Goal: Navigation & Orientation: Find specific page/section

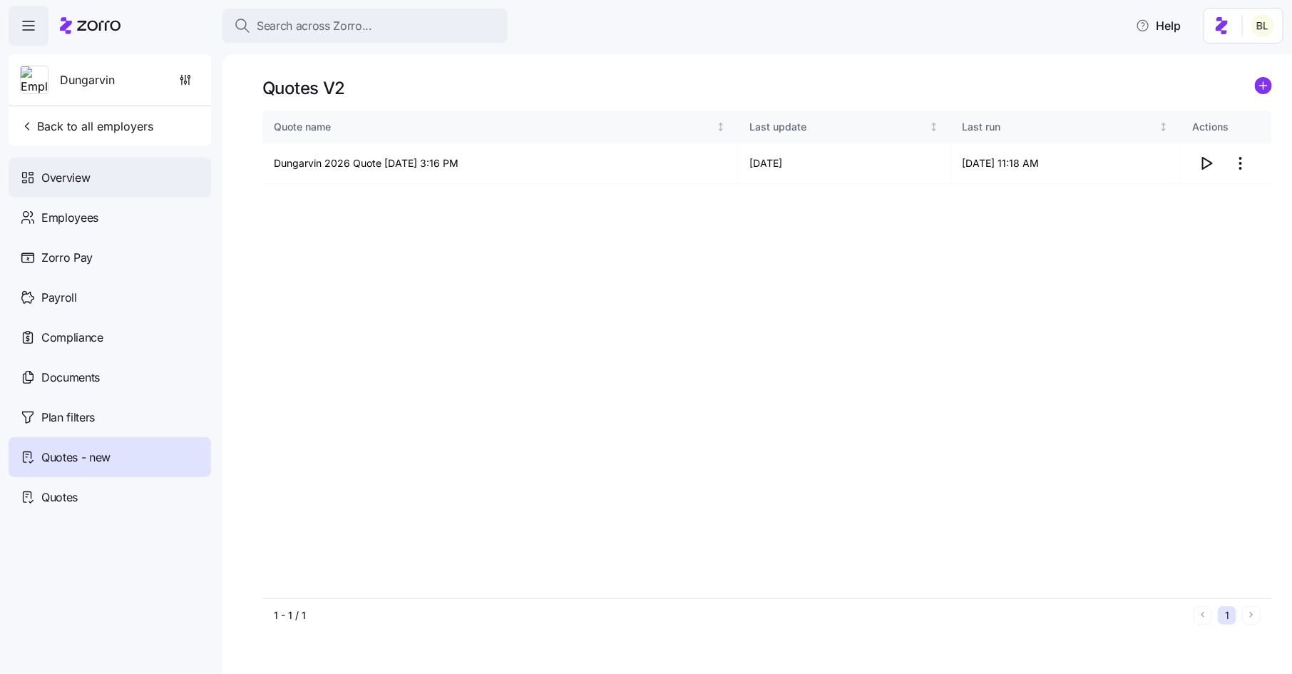
click at [73, 166] on div "Overview" at bounding box center [110, 178] width 202 height 40
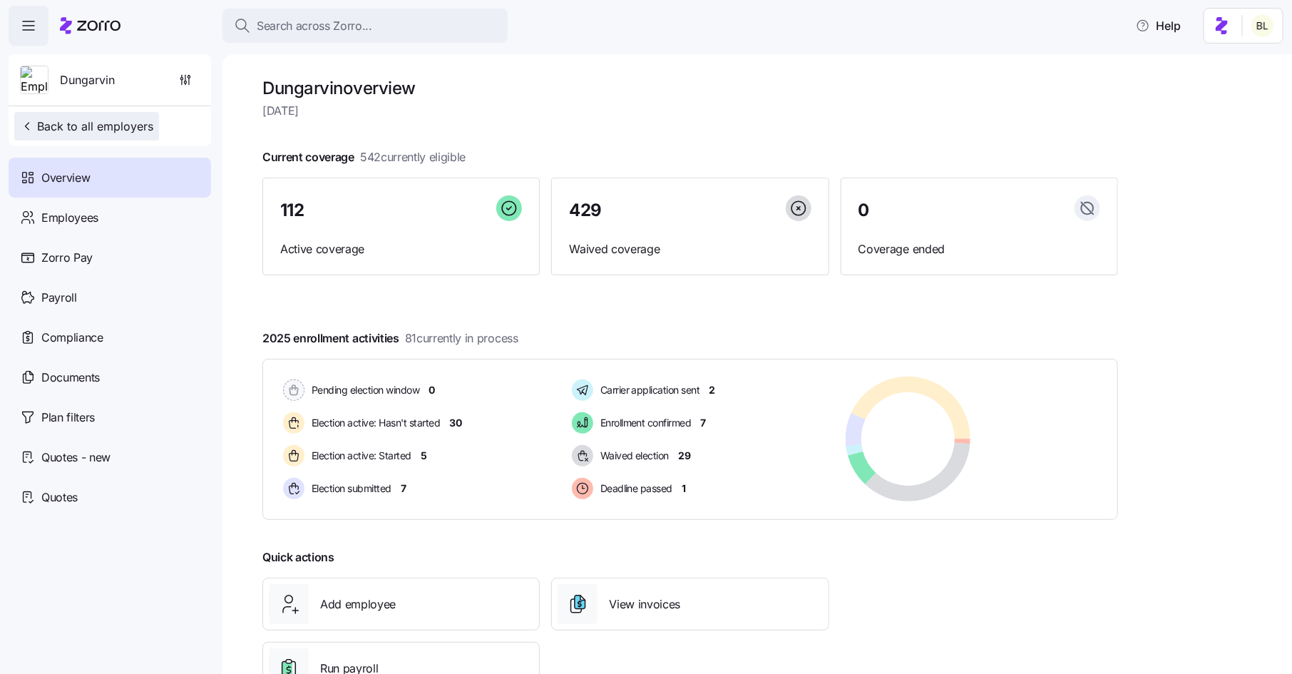
click at [99, 118] on span "Back to all employers" at bounding box center [86, 126] width 133 height 17
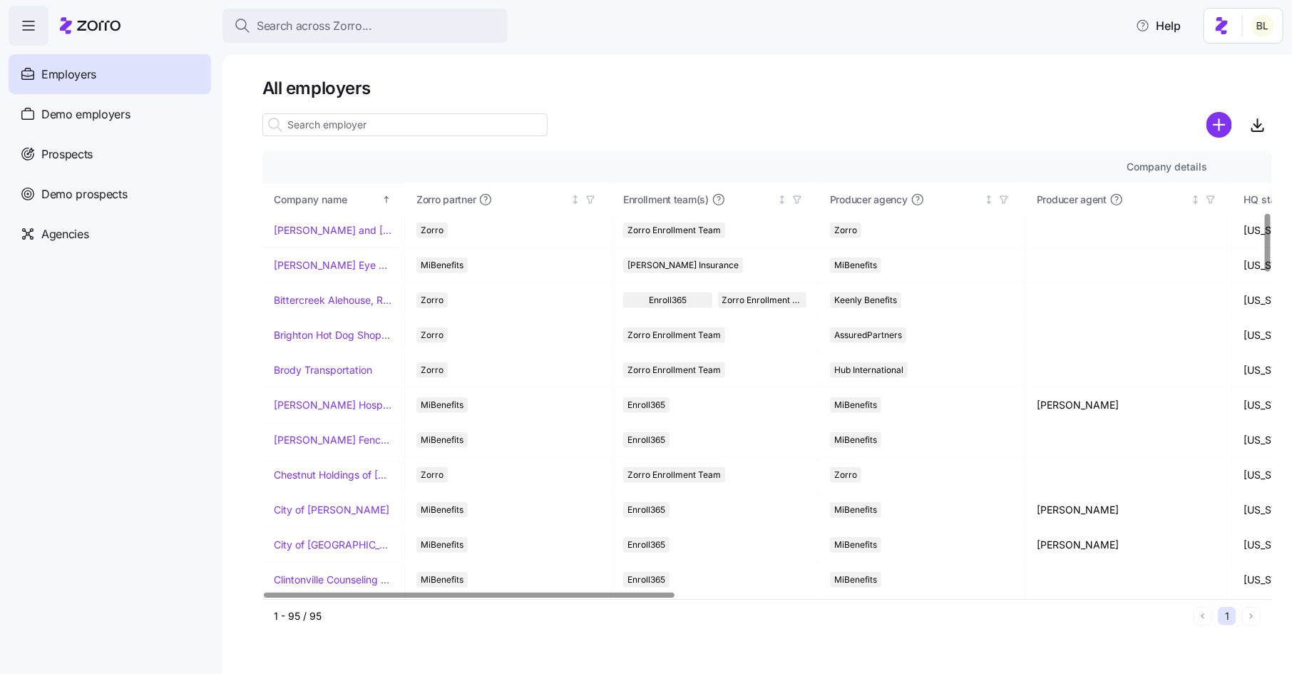
scroll to position [469, 0]
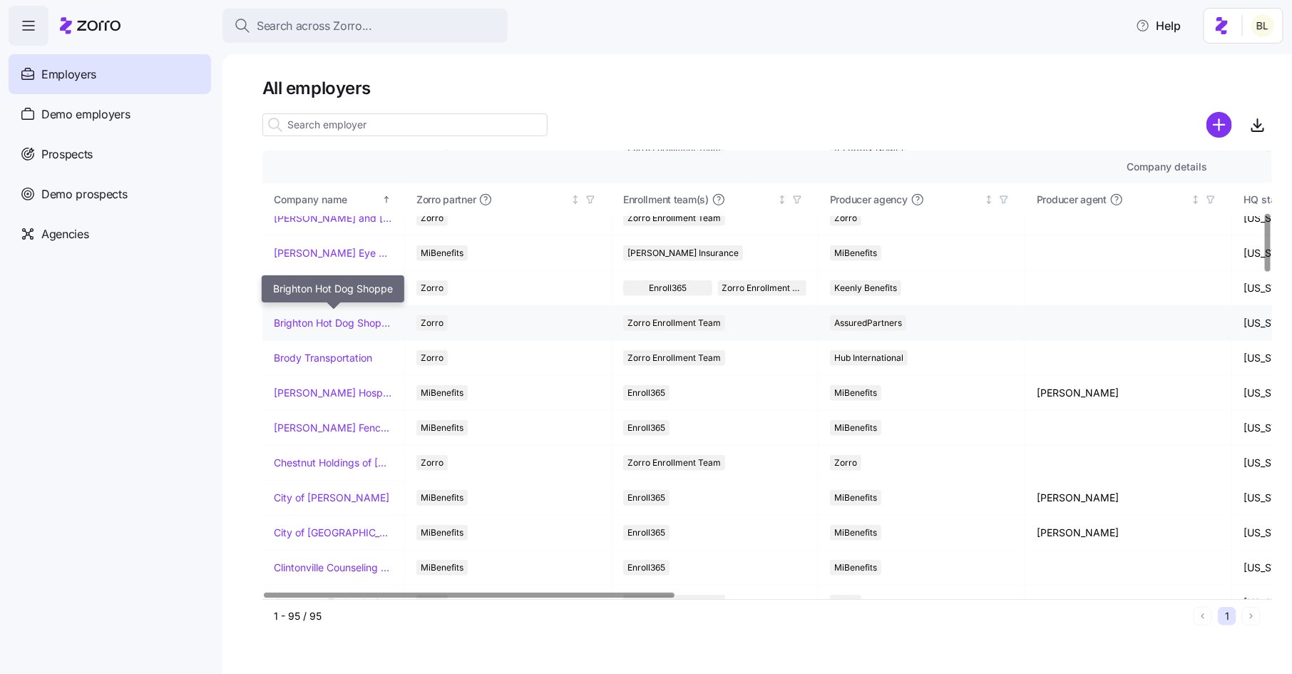
click at [343, 316] on link "Brighton Hot Dog Shoppe" at bounding box center [333, 323] width 119 height 14
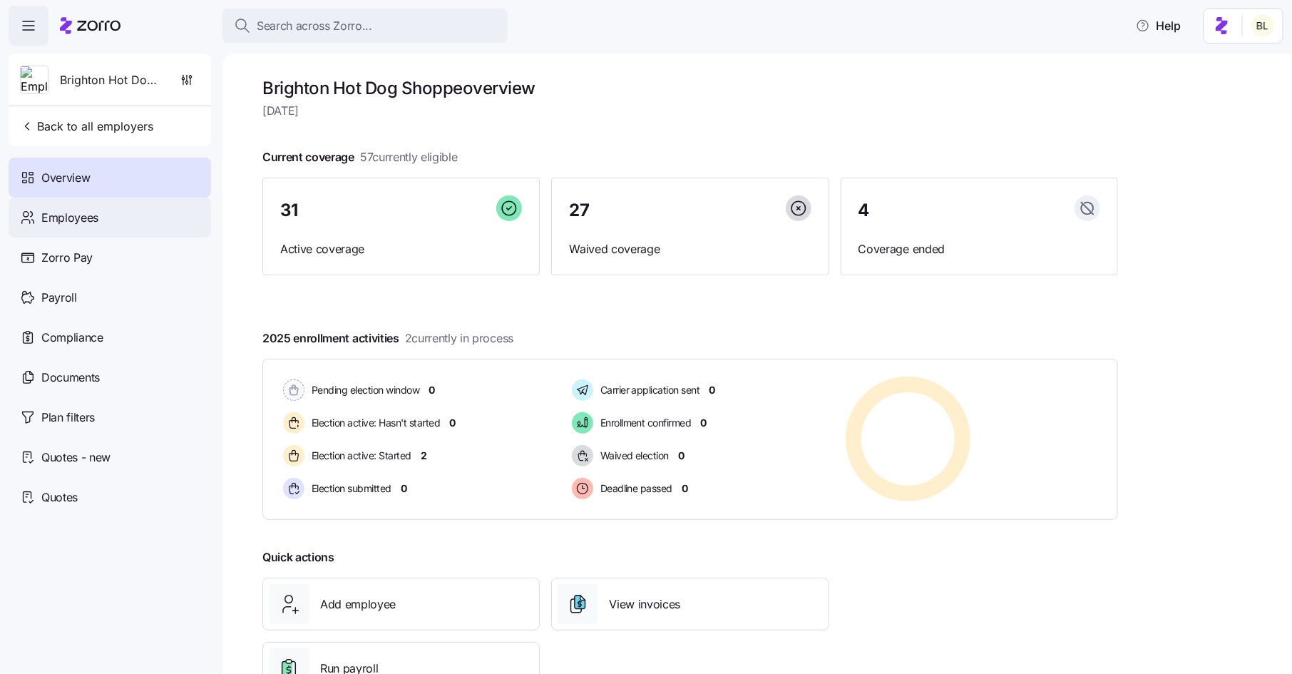
click at [99, 217] on div "Employees" at bounding box center [110, 217] width 202 height 40
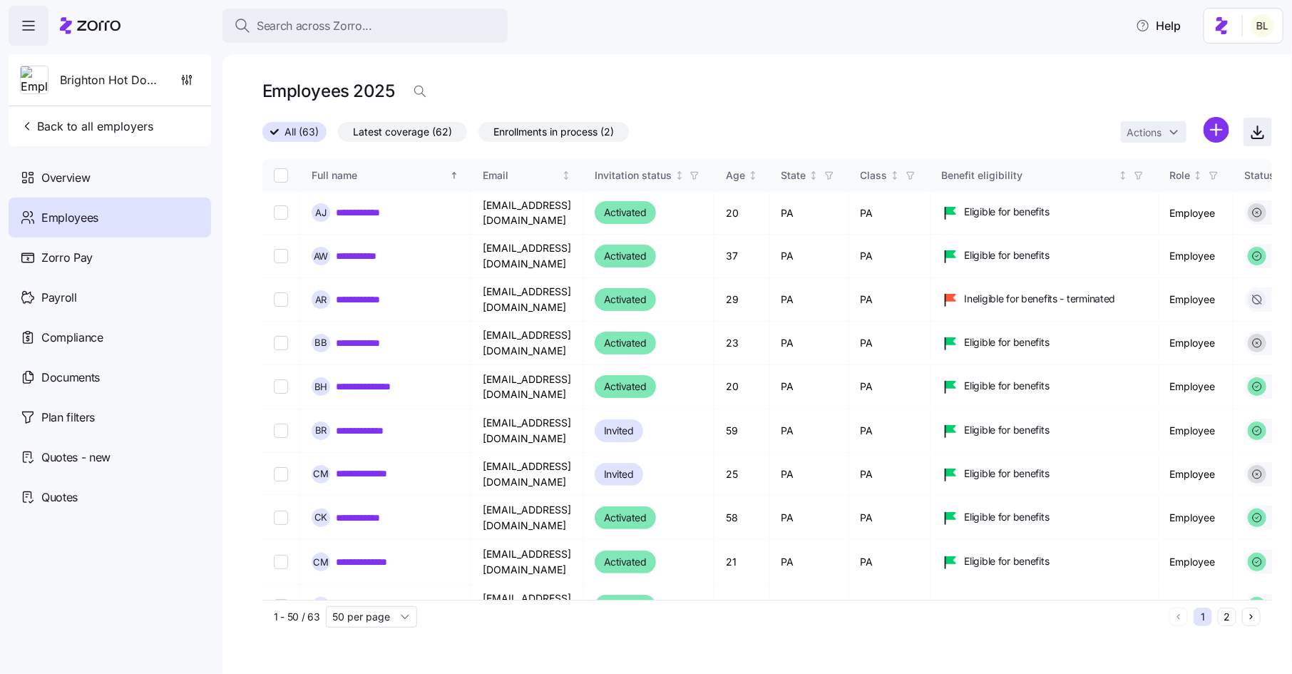
click at [1259, 135] on icon "button" at bounding box center [1257, 131] width 17 height 17
